Goal: Understand process/instructions

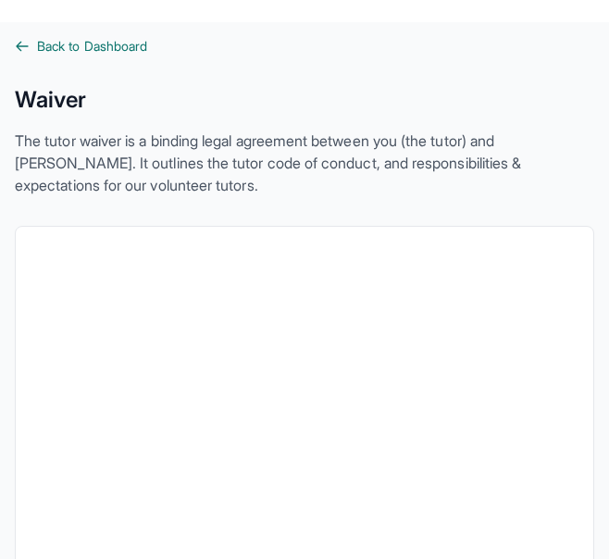
click at [19, 44] on icon at bounding box center [22, 46] width 11 height 8
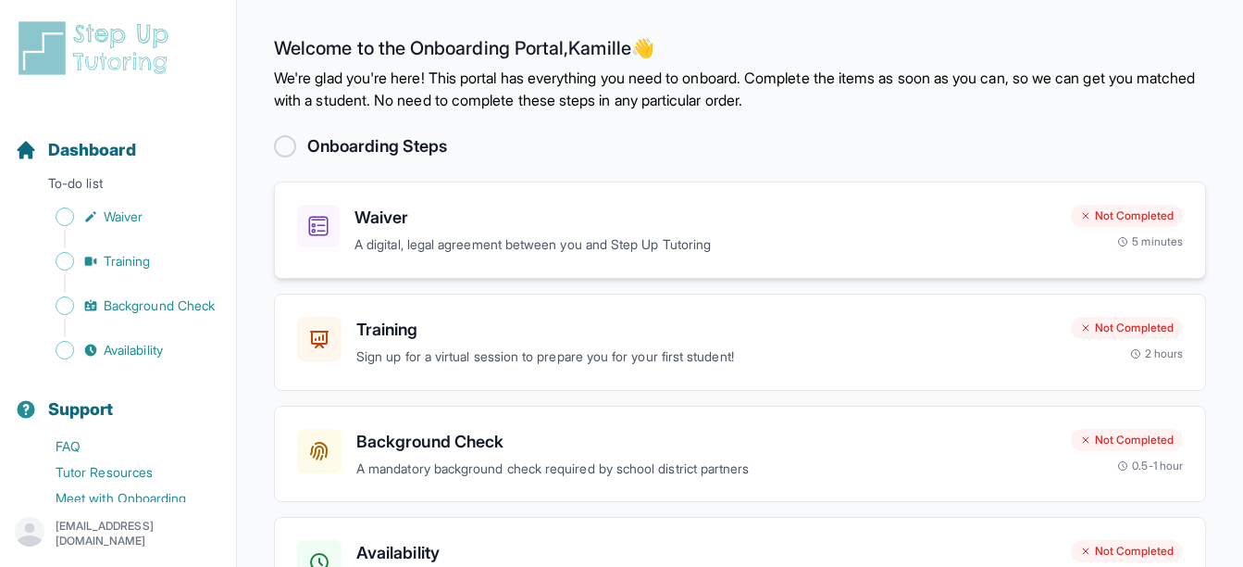
click at [608, 219] on div "Not Completed" at bounding box center [1127, 216] width 112 height 22
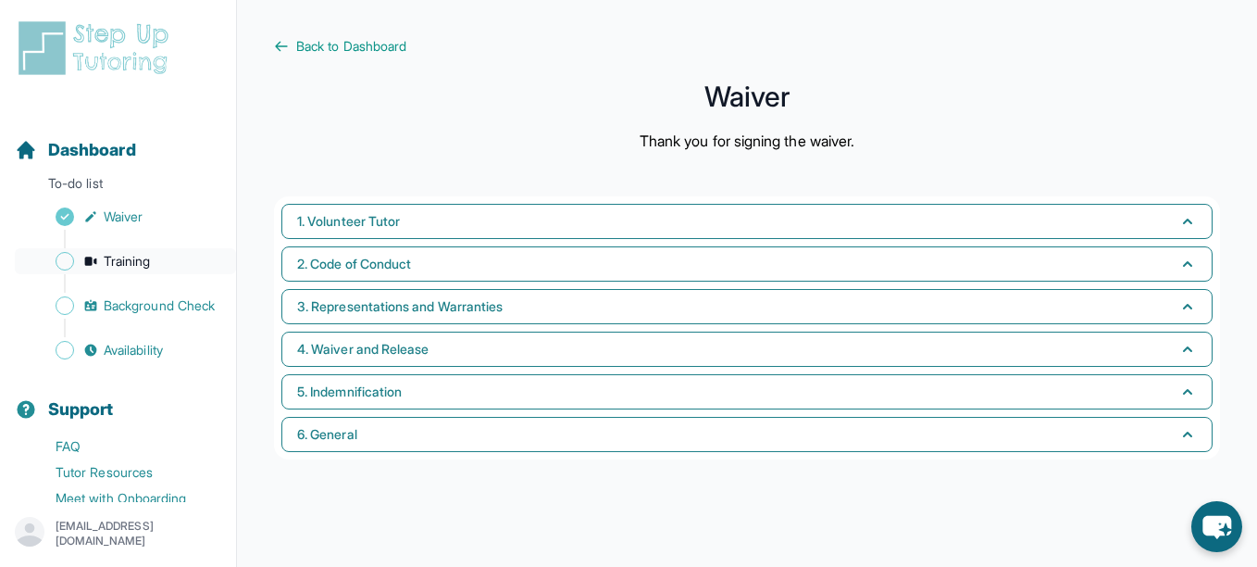
click at [113, 258] on span "Training" at bounding box center [127, 261] width 47 height 19
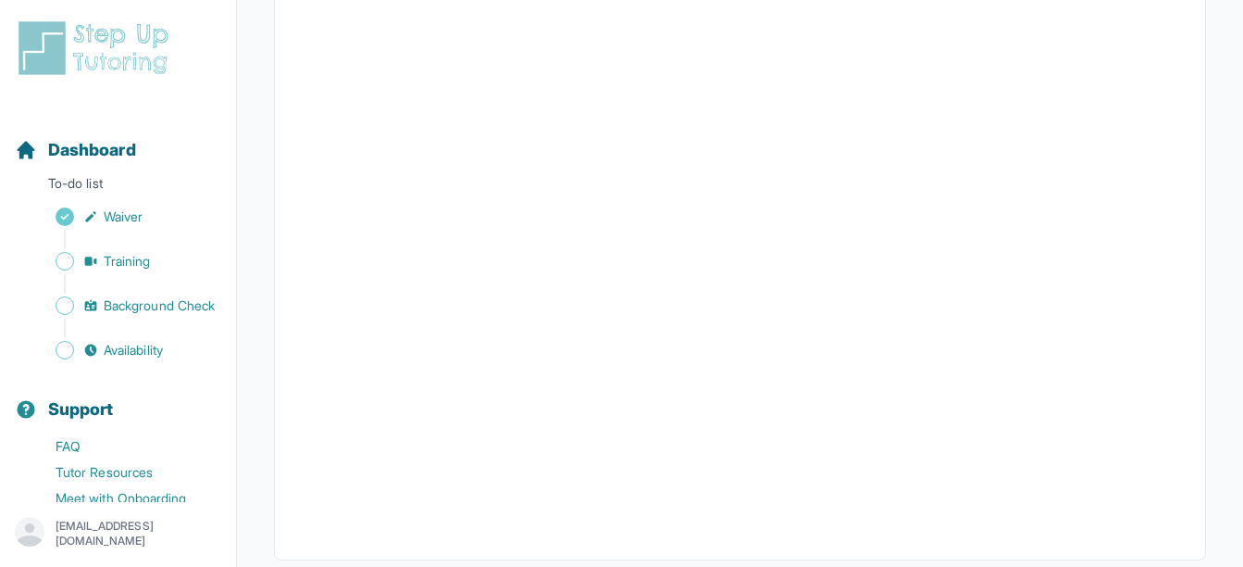
scroll to position [610, 0]
drag, startPoint x: 1183, startPoint y: 185, endPoint x: 1196, endPoint y: 296, distance: 111.8
click at [1196, 296] on div at bounding box center [740, 155] width 932 height 805
